Goal: Task Accomplishment & Management: Manage account settings

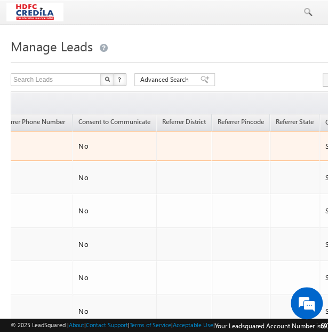
scroll to position [0, 67]
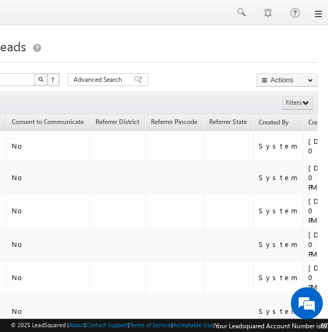
click at [299, 107] on link "Filters" at bounding box center [297, 102] width 31 height 13
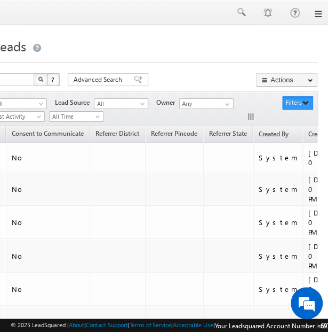
click at [299, 107] on link "Filters" at bounding box center [297, 102] width 31 height 13
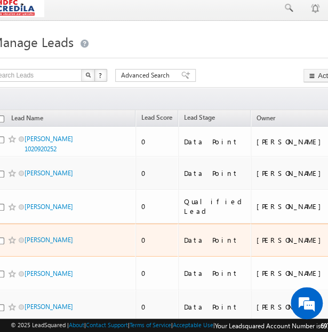
scroll to position [4, 0]
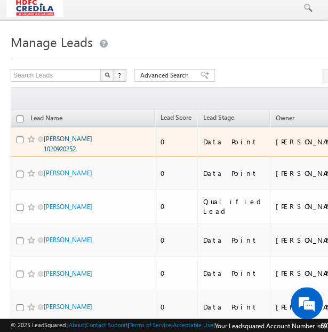
click at [66, 137] on link "[PERSON_NAME] 1020920252" at bounding box center [68, 144] width 49 height 18
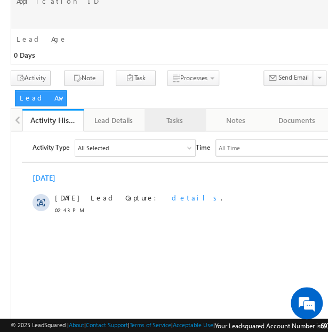
scroll to position [673, 67]
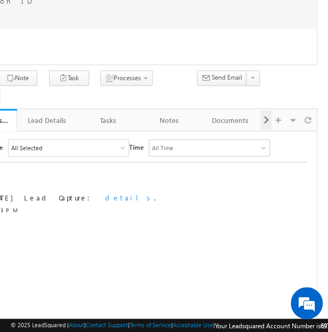
click at [265, 114] on span at bounding box center [266, 120] width 6 height 19
click at [266, 113] on span at bounding box center [266, 120] width 6 height 19
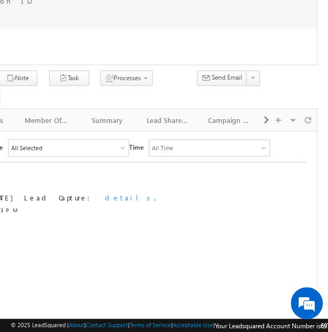
click at [266, 113] on span at bounding box center [266, 120] width 6 height 19
click at [266, 113] on div "Visible Tabs Activity History Default Lead Details Default Tasks Default Notes …" at bounding box center [288, 119] width 54 height 21
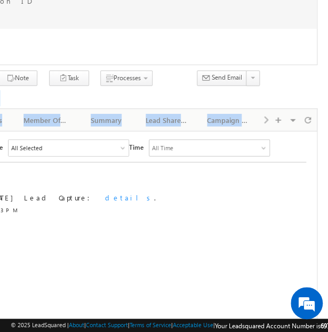
drag, startPoint x: 266, startPoint y: 113, endPoint x: 208, endPoint y: 93, distance: 61.5
click at [208, 93] on div "Activity Note Task" at bounding box center [131, 316] width 374 height 493
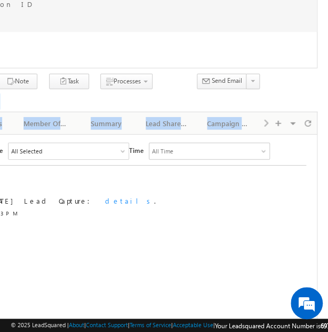
scroll to position [669, 67]
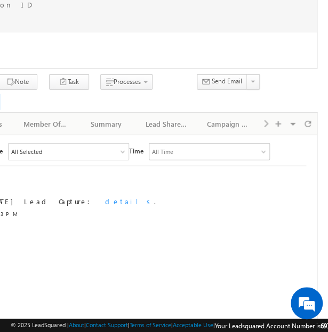
click at [162, 56] on div "Lead Age 0 Days" at bounding box center [130, 51] width 373 height 36
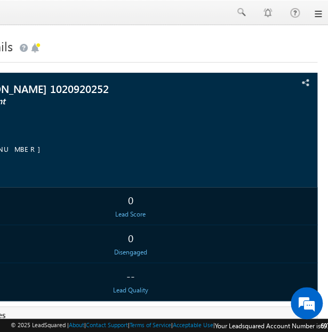
scroll to position [0, 0]
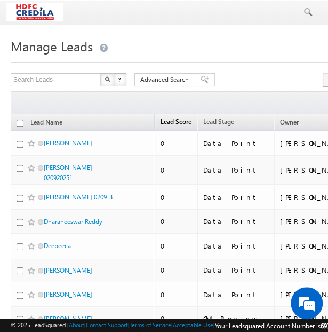
click at [182, 122] on span "Lead Score" at bounding box center [176, 121] width 31 height 8
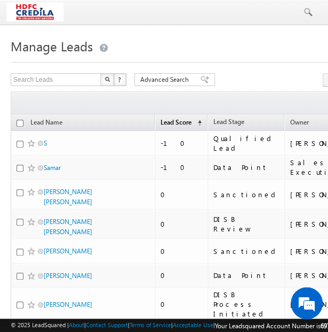
click at [191, 128] on link "Lead Score (sorted ascending)" at bounding box center [181, 123] width 52 height 14
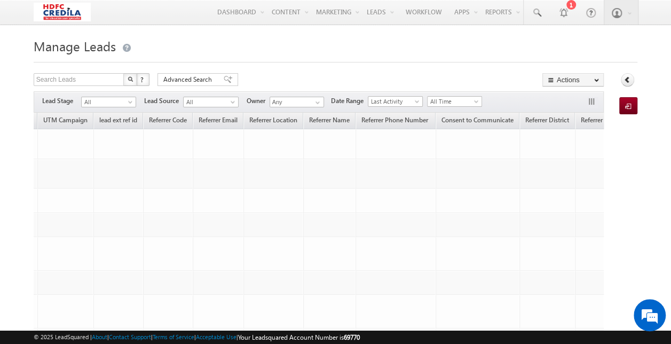
scroll to position [0, 672]
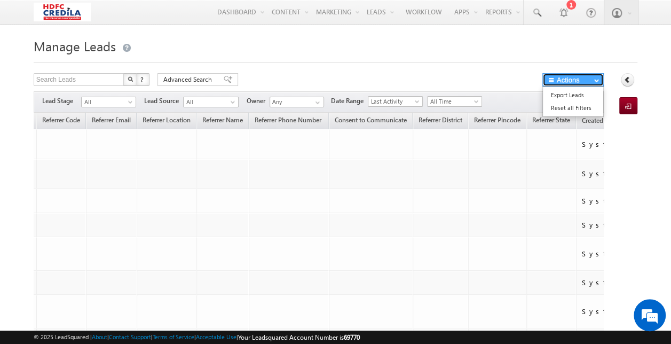
click at [336, 78] on button "Actions" at bounding box center [572, 79] width 61 height 13
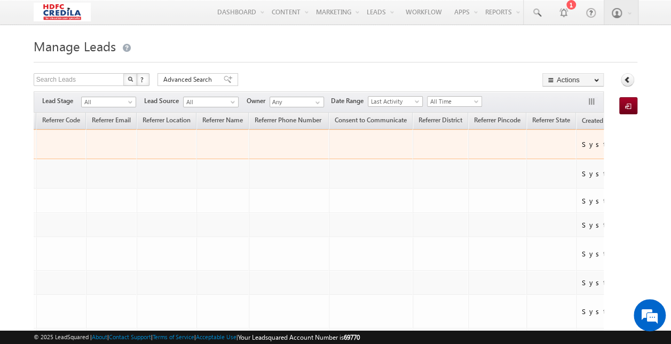
click at [336, 143] on div "System" at bounding box center [617, 144] width 70 height 10
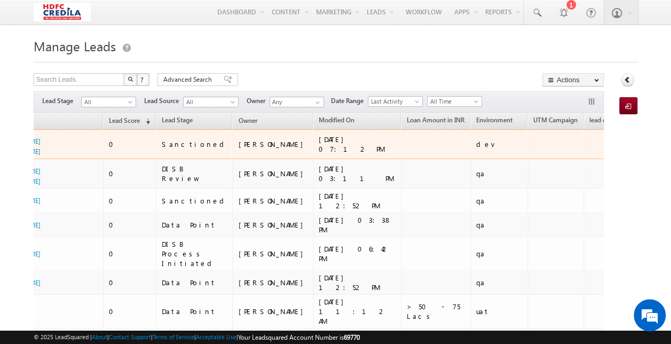
scroll to position [0, 52]
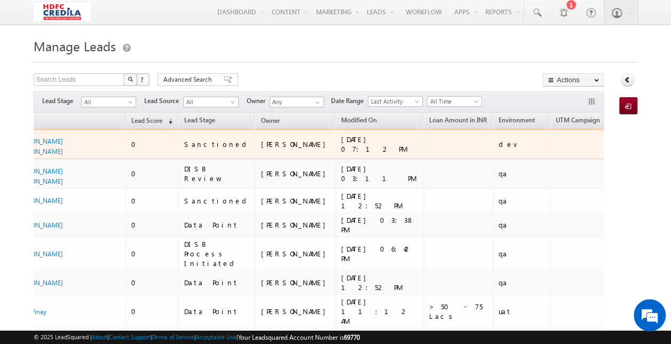
click at [336, 139] on div "03/12/2024 07:12 PM" at bounding box center [379, 144] width 77 height 19
